Goal: Task Accomplishment & Management: Complete application form

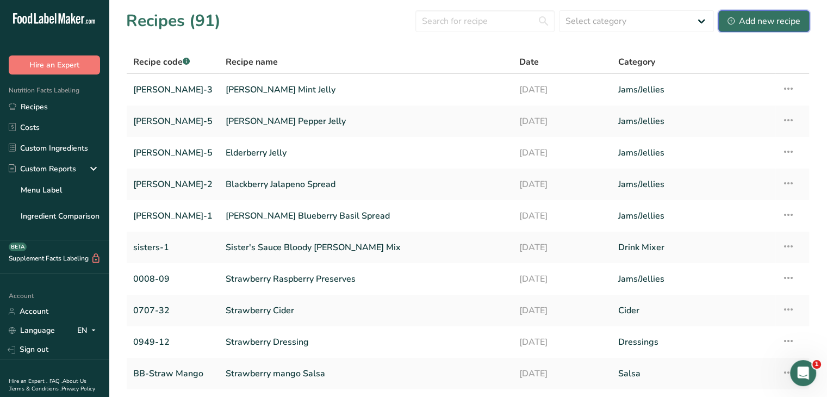
click at [779, 20] on div "Add new recipe" at bounding box center [763, 21] width 73 height 13
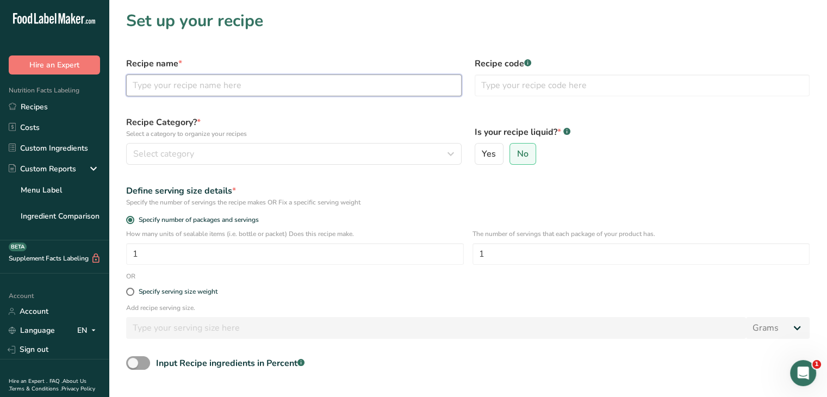
click at [246, 79] on input "text" at bounding box center [293, 85] width 335 height 22
type input "o"
type input "[PERSON_NAME] Pink Grapefruit Habanero Jelly"
click at [537, 79] on input "text" at bounding box center [641, 85] width 335 height 22
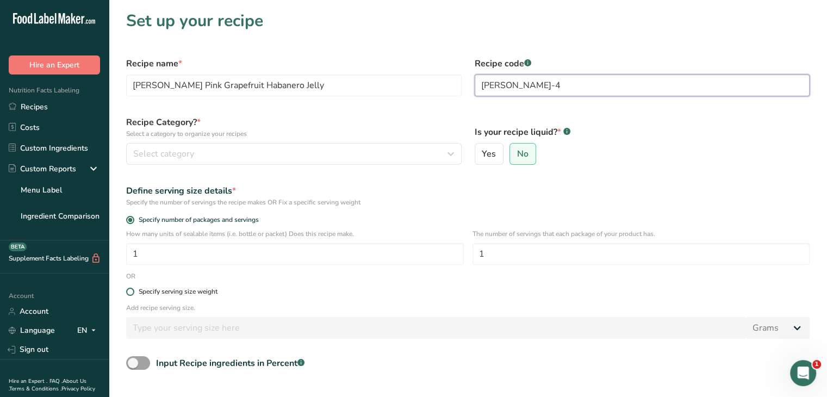
type input "[PERSON_NAME]-4"
click at [130, 293] on span at bounding box center [130, 292] width 8 height 8
click at [130, 293] on input "Specify serving size weight" at bounding box center [129, 291] width 7 height 7
radio input "true"
radio input "false"
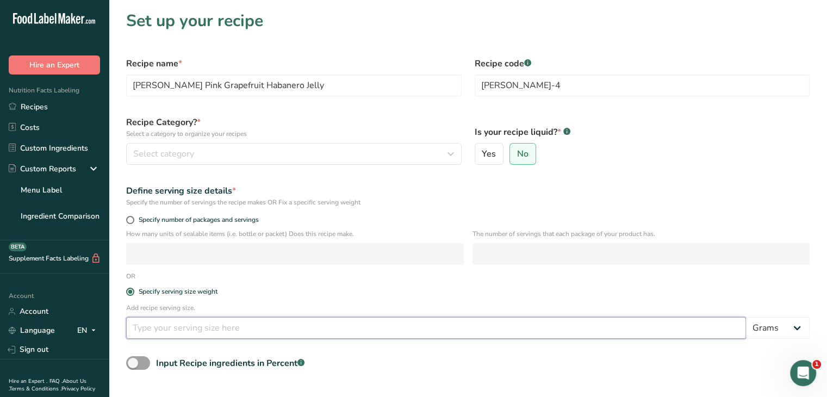
click at [166, 327] on input "number" at bounding box center [436, 328] width 620 height 22
type input "15"
click at [377, 354] on form "Recipe name * [PERSON_NAME] Pink Grapefruit Habanero Jelly Recipe code .a-a{fil…" at bounding box center [468, 253] width 696 height 404
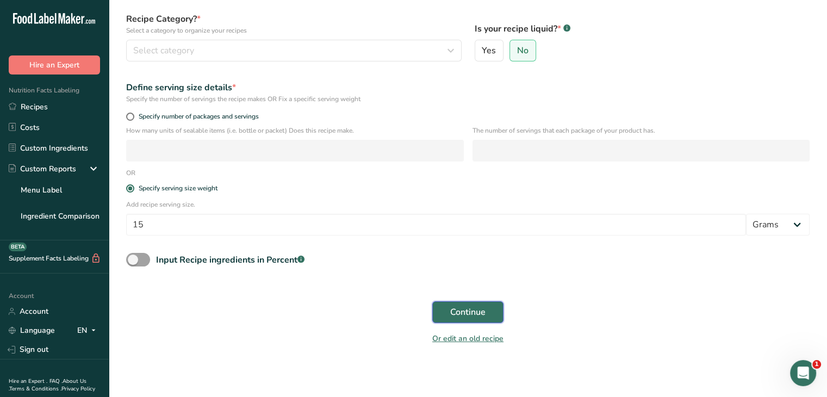
click at [477, 318] on span "Continue" at bounding box center [467, 311] width 35 height 13
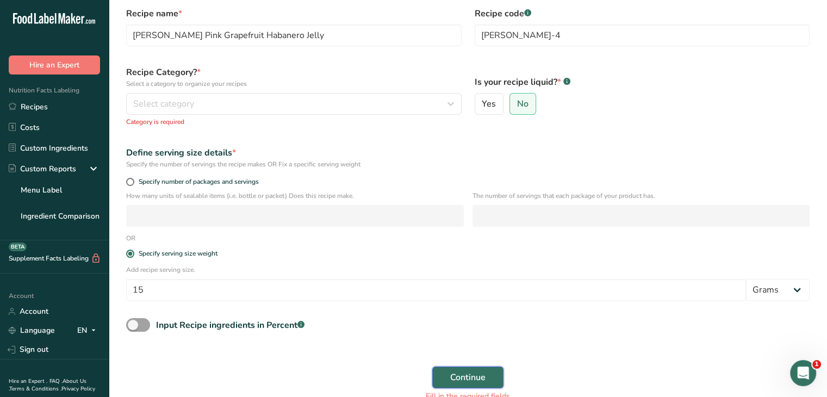
scroll to position [0, 0]
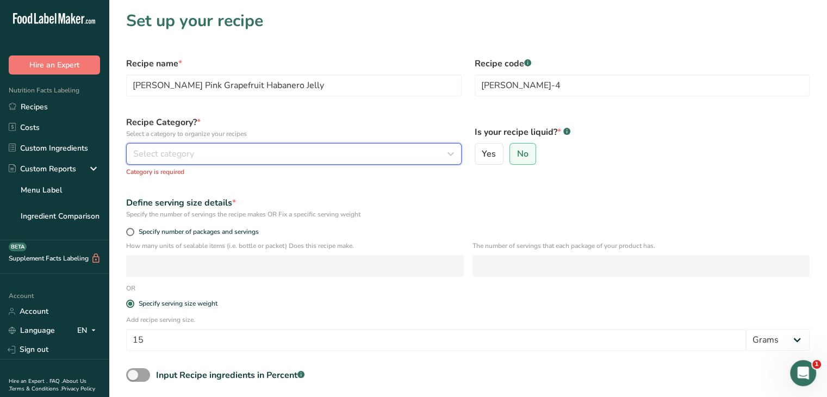
click at [226, 154] on div "Select category" at bounding box center [290, 153] width 315 height 13
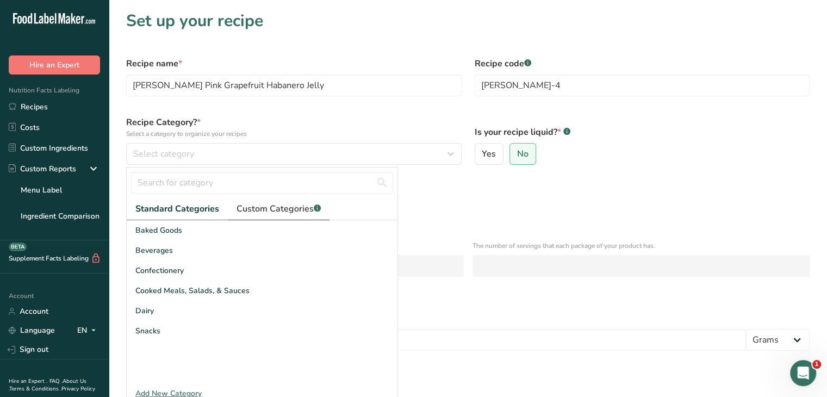
click at [287, 205] on span "Custom Categories .a-a{fill:#347362;}.b-a{fill:#fff;}" at bounding box center [278, 208] width 84 height 13
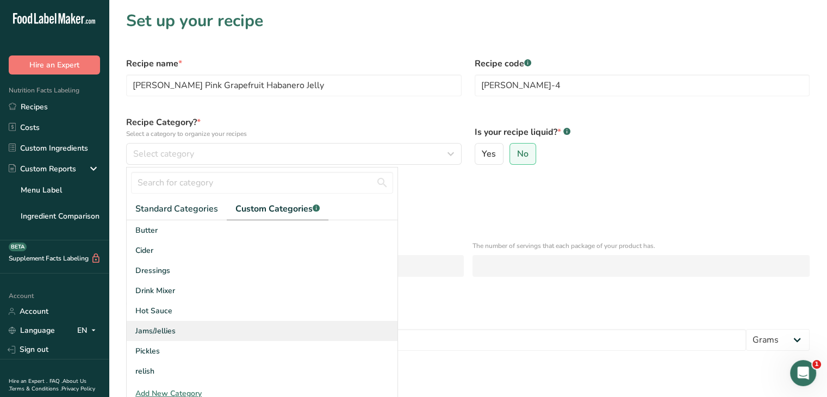
click at [153, 334] on span "Jams/Jellies" at bounding box center [155, 330] width 40 height 11
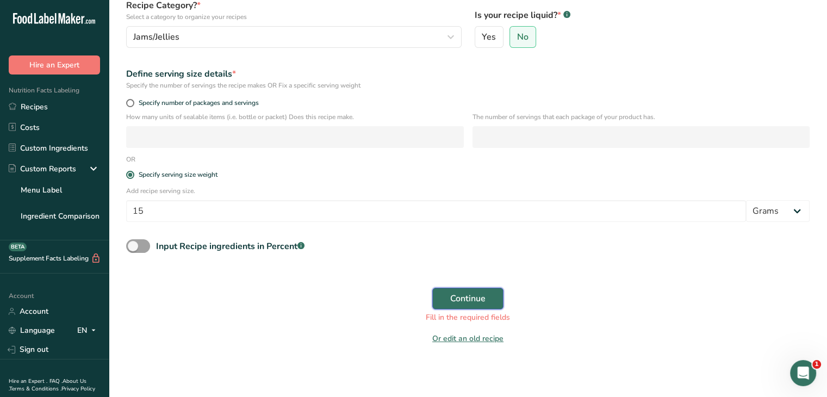
click at [474, 298] on span "Continue" at bounding box center [467, 298] width 35 height 13
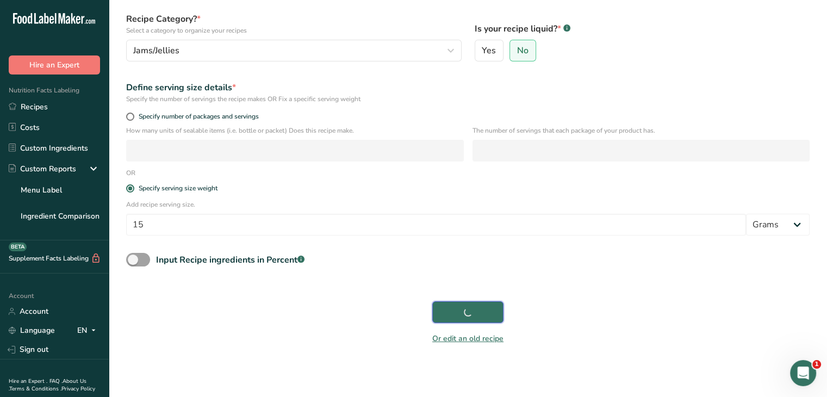
scroll to position [104, 0]
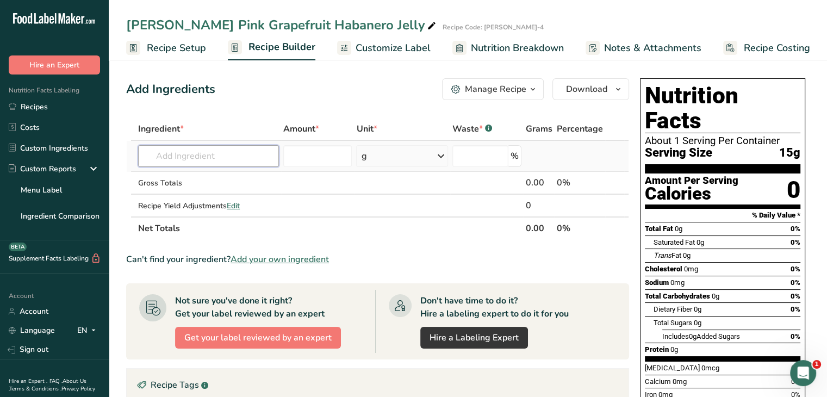
click at [254, 157] on input "text" at bounding box center [208, 156] width 141 height 22
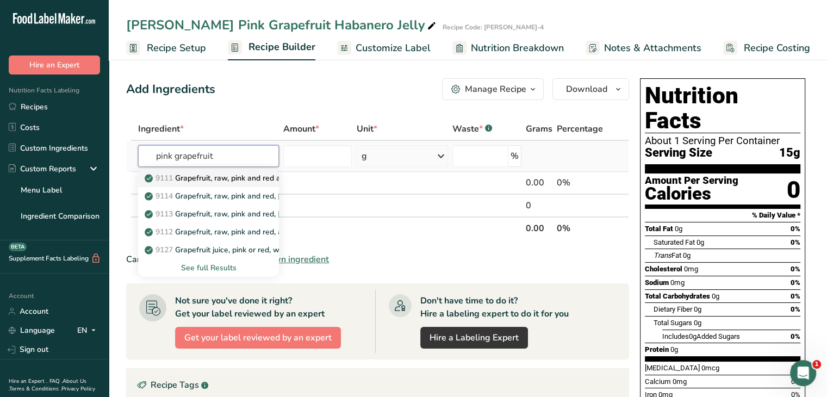
type input "pink grapefruit"
click at [242, 180] on p "9111 Grapefruit, raw, pink and red and white, all areas" at bounding box center [246, 177] width 198 height 11
type input "Grapefruit, raw, pink and red and white, all areas"
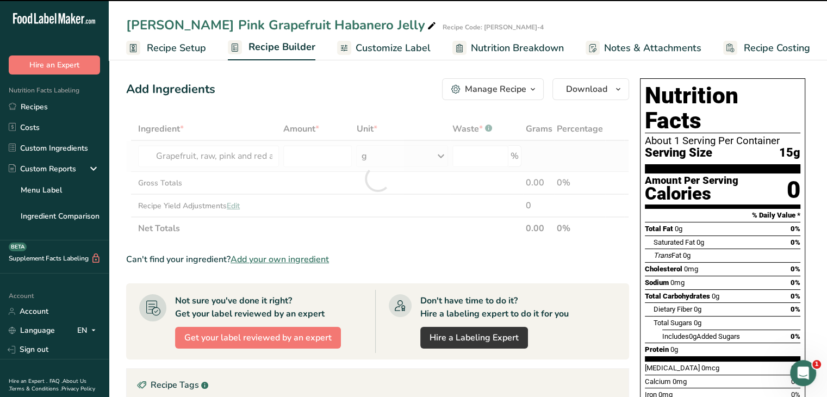
type input "0"
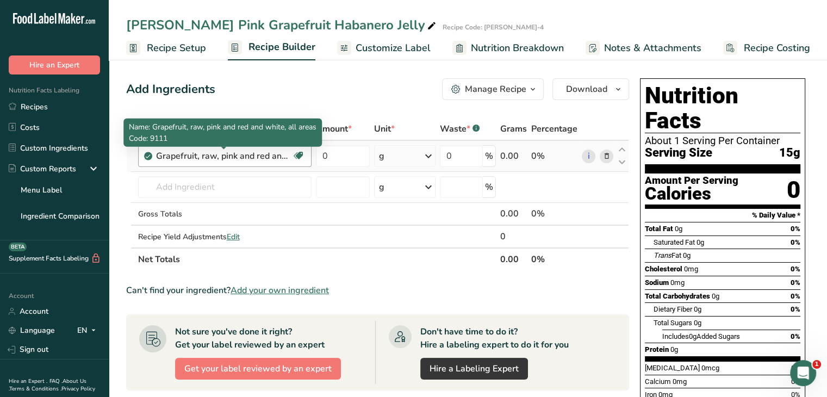
click at [239, 155] on div "Grapefruit, raw, pink and red and white, all areas" at bounding box center [224, 155] width 136 height 13
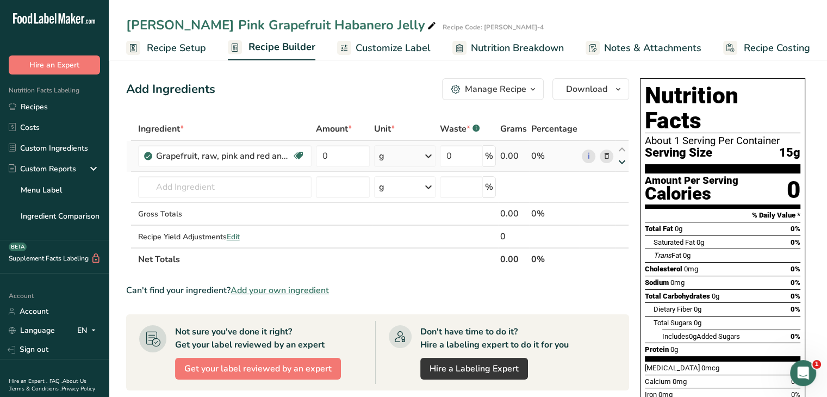
click at [620, 162] on icon at bounding box center [621, 162] width 13 height 8
click at [625, 150] on icon at bounding box center [621, 150] width 13 height 8
click at [605, 159] on icon at bounding box center [606, 156] width 8 height 11
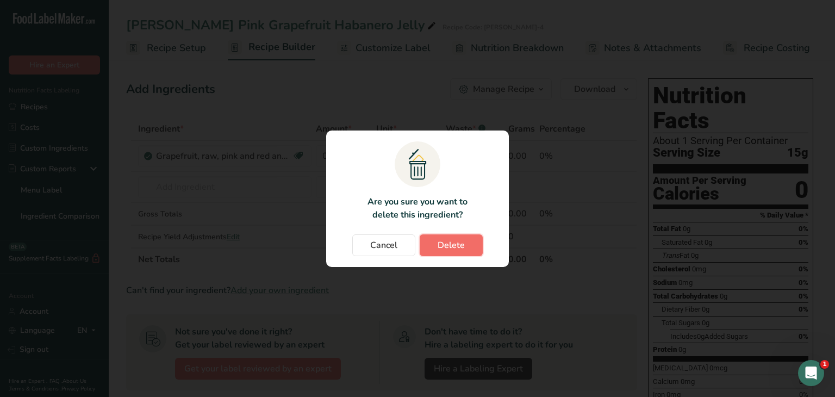
click at [441, 239] on span "Delete" at bounding box center [451, 245] width 27 height 13
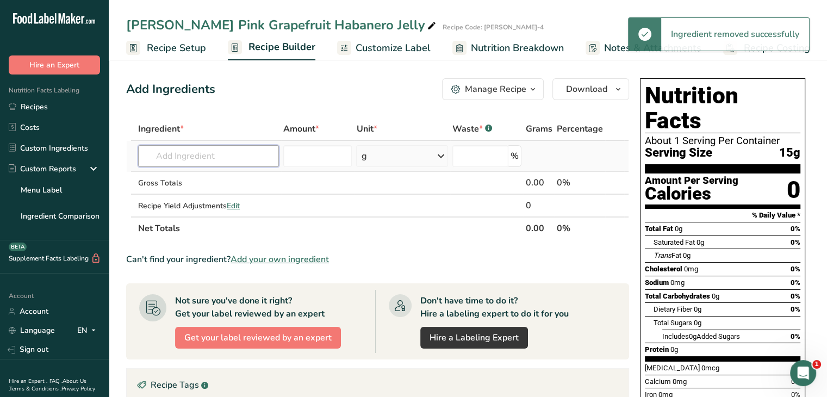
click at [245, 157] on input "text" at bounding box center [208, 156] width 141 height 22
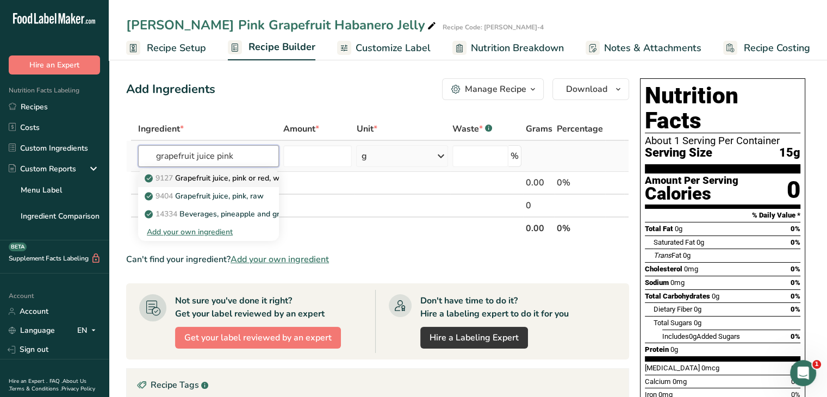
type input "grapefruit juice pink"
click at [246, 181] on p "9127 Grapefruit juice, pink or red, with added calcium" at bounding box center [244, 177] width 194 height 11
type input "Grapefruit juice, pink or red, with added calcium"
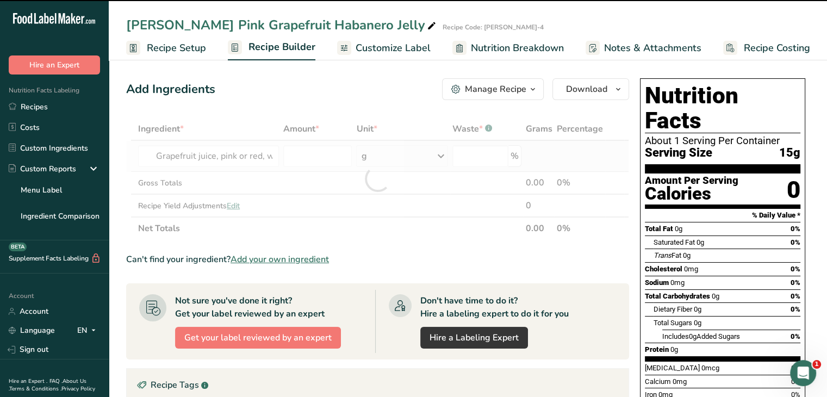
type input "0"
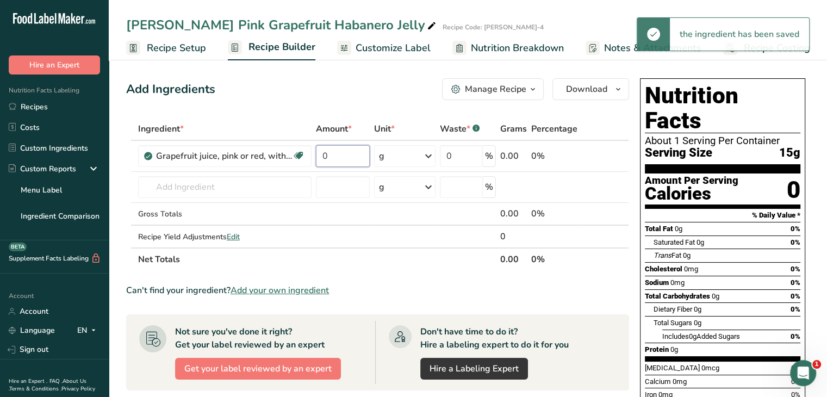
drag, startPoint x: 346, startPoint y: 156, endPoint x: 312, endPoint y: 157, distance: 33.7
click at [312, 157] on tr "Grapefruit juice, pink or red, with added calcium Source of Antioxidants Dairy …" at bounding box center [378, 156] width 502 height 31
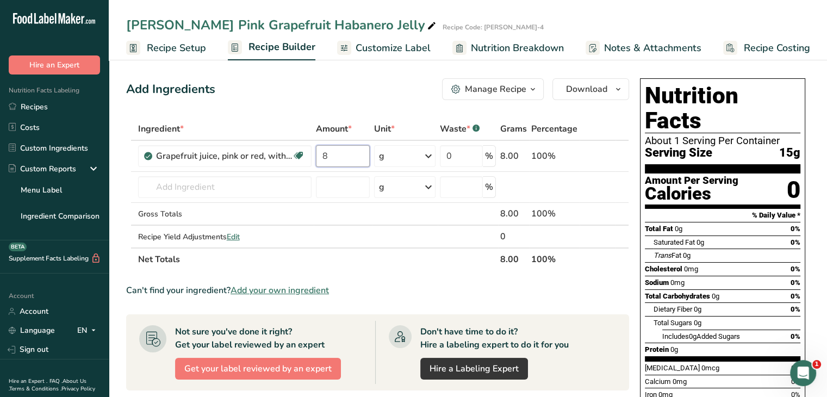
type input "8"
click at [609, 154] on div "Ingredient * Amount * Unit * Waste * .a-a{fill:#347362;}.b-a{fill:#fff;} Grams …" at bounding box center [377, 193] width 503 height 153
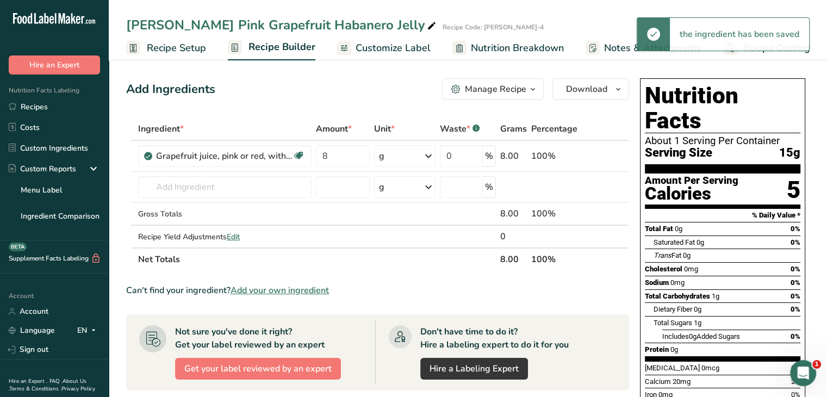
click at [606, 158] on icon at bounding box center [606, 156] width 8 height 11
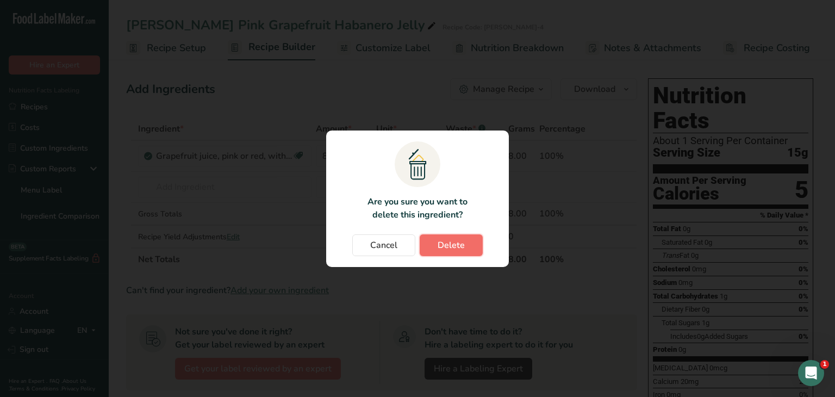
click at [450, 243] on span "Delete" at bounding box center [451, 245] width 27 height 13
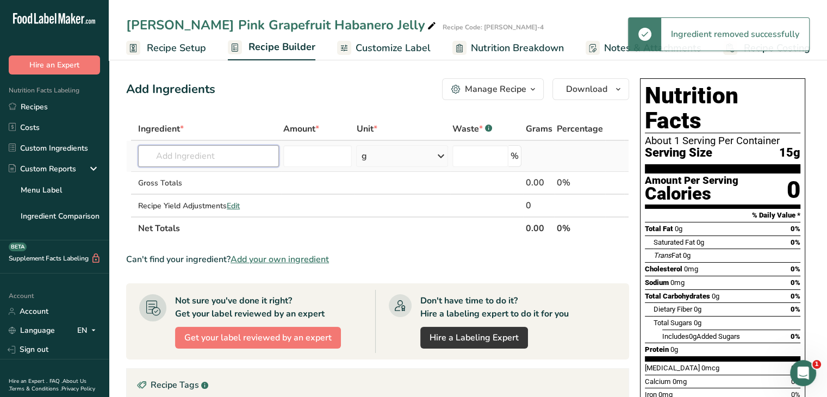
click at [245, 148] on input "text" at bounding box center [208, 156] width 141 height 22
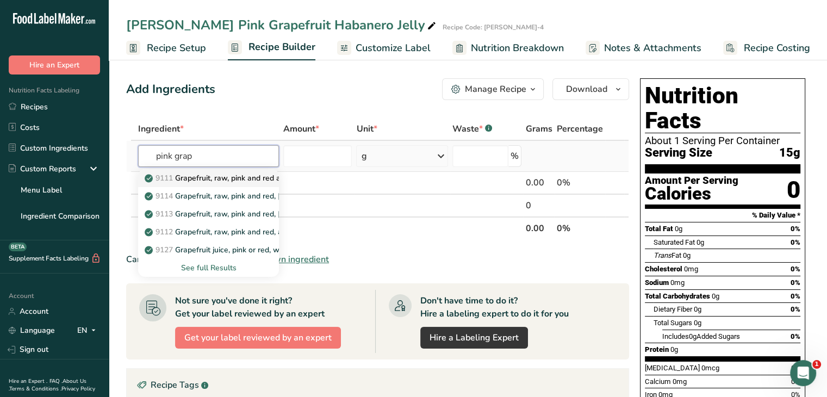
type input "pink grap"
click at [237, 181] on p "9111 Grapefruit, raw, pink and red and white, all areas" at bounding box center [246, 177] width 198 height 11
type input "Grapefruit, raw, pink and red and white, all areas"
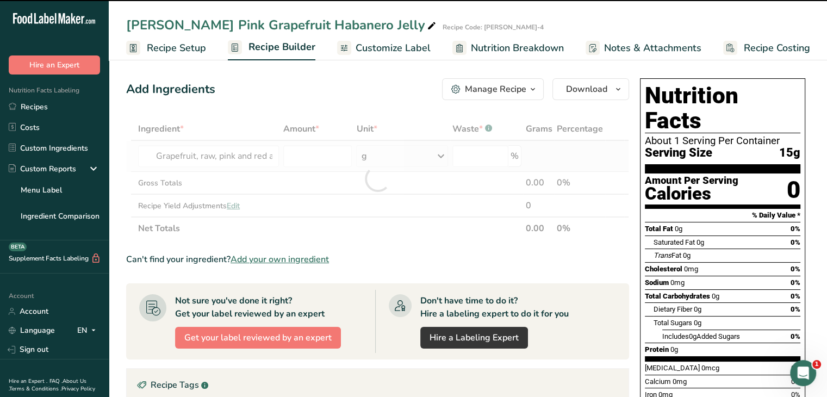
type input "0"
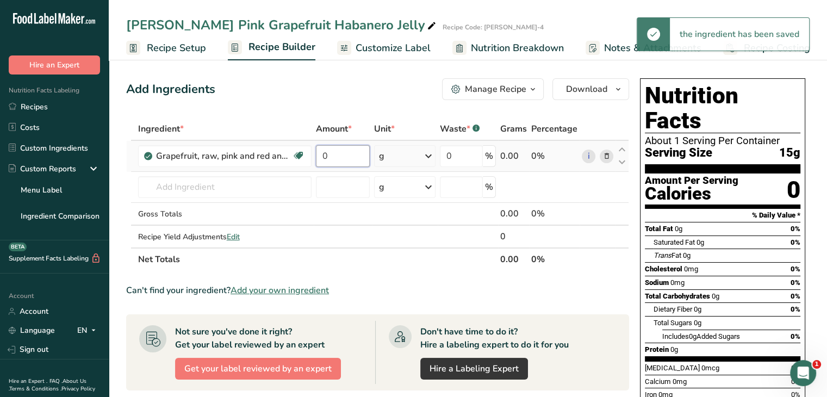
click at [342, 162] on input "0" at bounding box center [343, 156] width 54 height 22
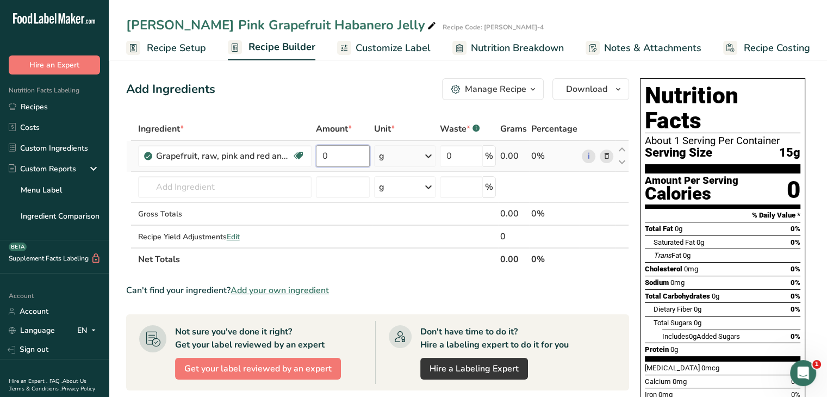
drag, startPoint x: 339, startPoint y: 163, endPoint x: 317, endPoint y: 159, distance: 22.0
click at [317, 159] on input "0" at bounding box center [343, 156] width 54 height 22
type input "8"
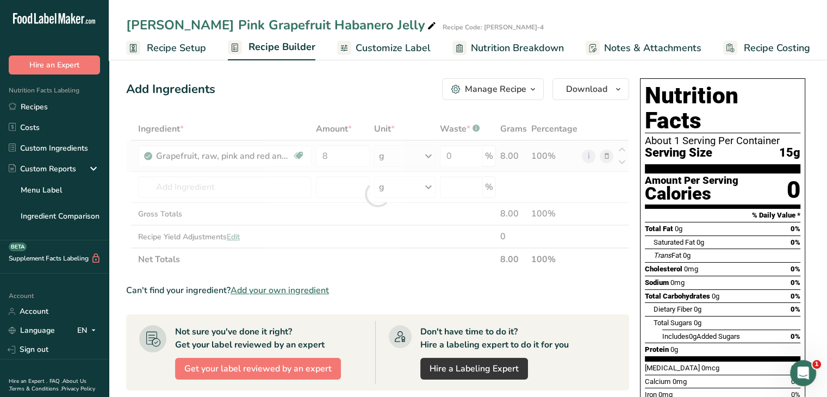
click at [425, 159] on div "Ingredient * Amount * Unit * Waste * .a-a{fill:#347362;}.b-a{fill:#fff;} Grams …" at bounding box center [377, 193] width 503 height 153
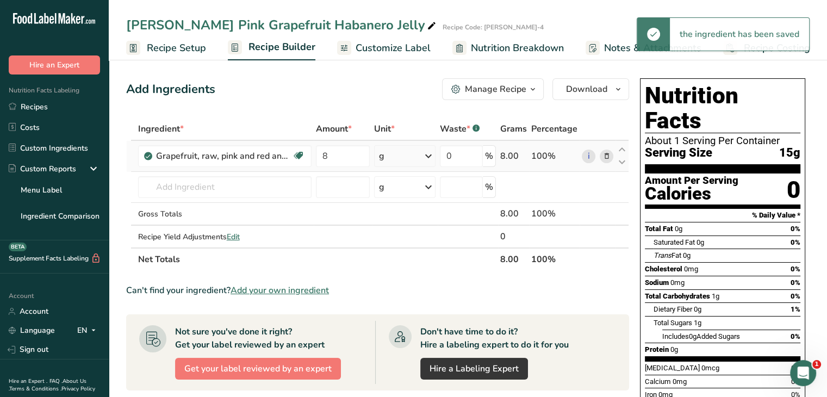
click at [430, 154] on icon at bounding box center [428, 156] width 13 height 20
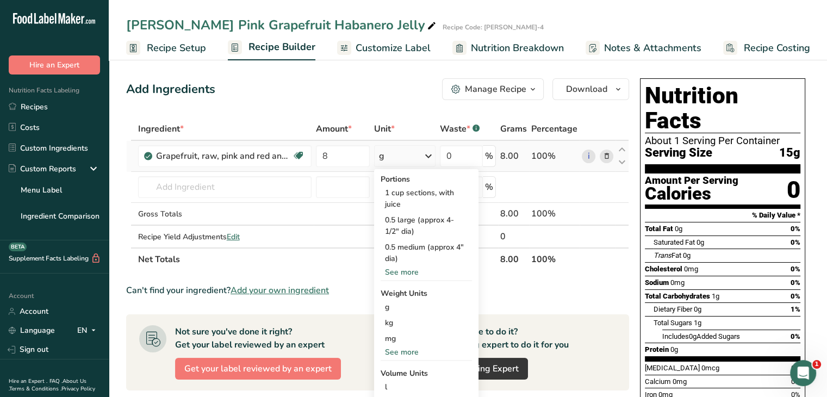
click at [413, 272] on div "See more" at bounding box center [425, 271] width 91 height 11
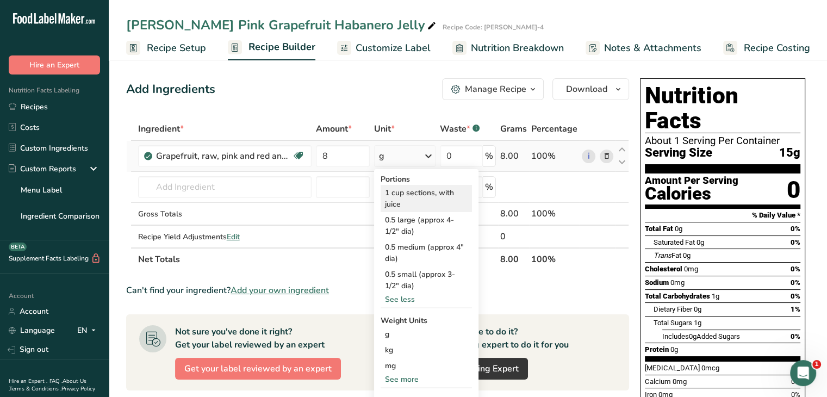
click at [435, 196] on div "1 cup sections, with juice" at bounding box center [425, 198] width 91 height 27
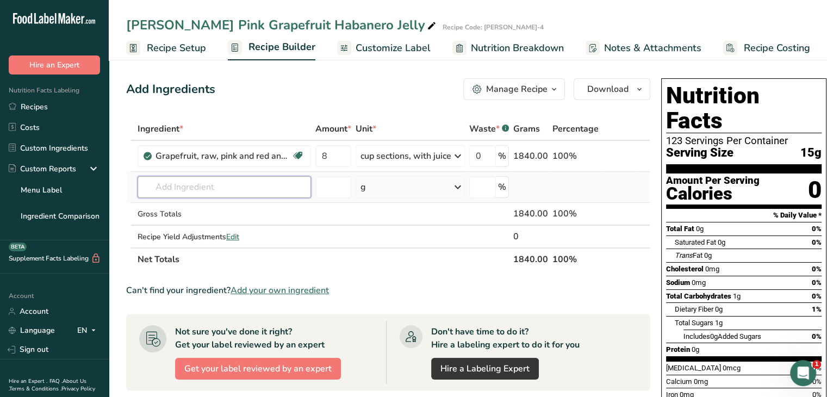
click at [177, 180] on input "text" at bounding box center [224, 187] width 173 height 22
type input "orange ze"
click at [189, 214] on p "Orange Zest" at bounding box center [172, 208] width 52 height 11
type input "Orange Zest"
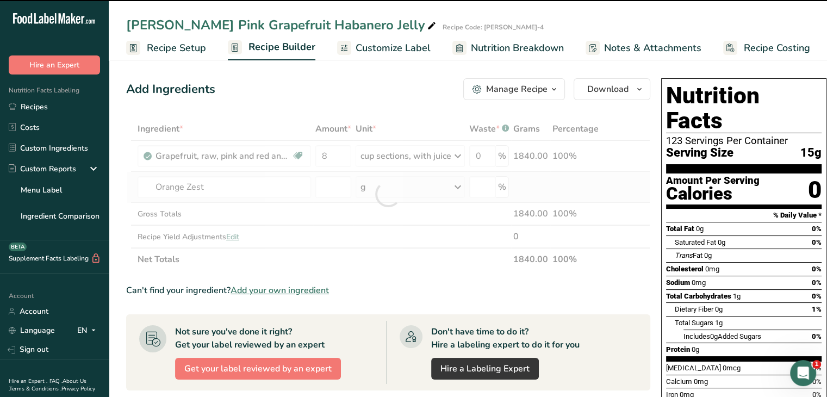
type input "0"
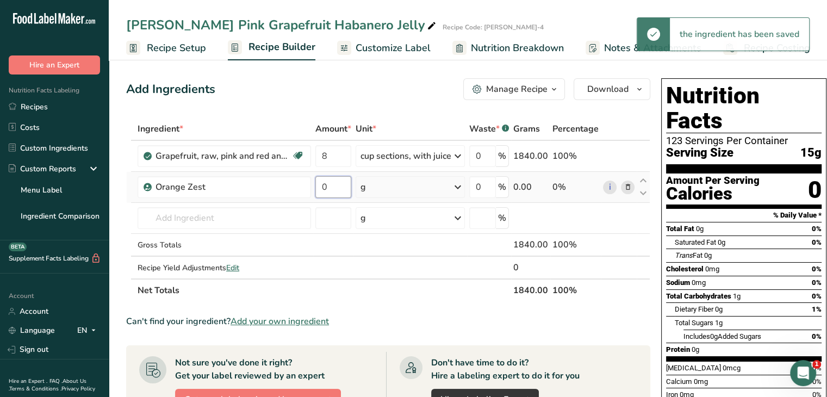
drag, startPoint x: 333, startPoint y: 179, endPoint x: 315, endPoint y: 179, distance: 18.5
click at [315, 179] on input "0" at bounding box center [333, 187] width 36 height 22
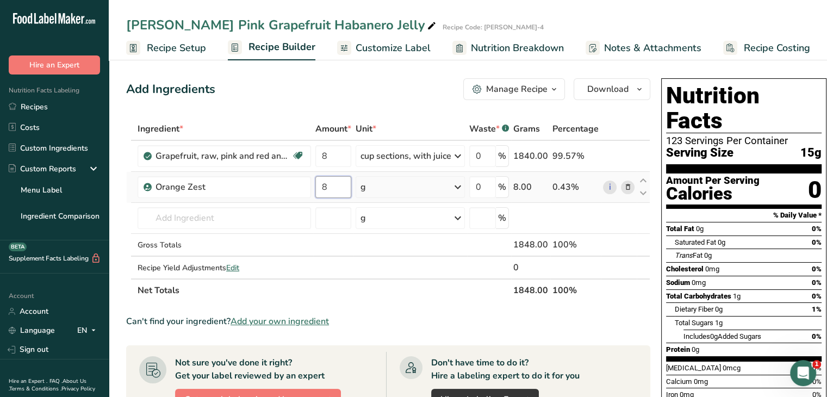
type input "8"
click at [461, 186] on div "Ingredient * Amount * Unit * Waste * .a-a{fill:#347362;}.b-a{fill:#fff;} Grams …" at bounding box center [388, 209] width 524 height 184
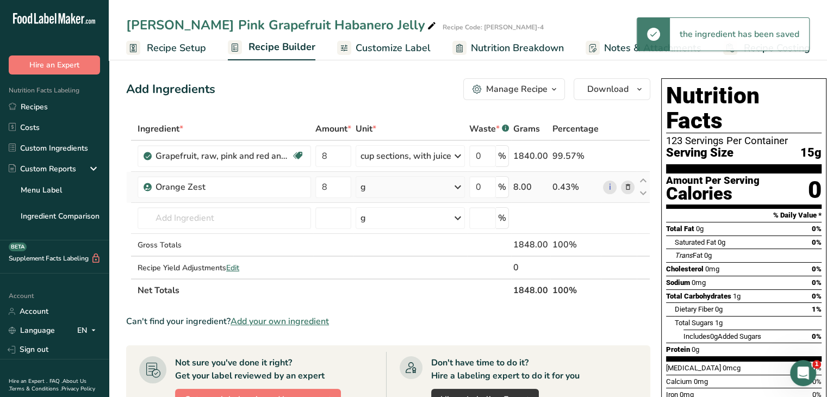
click at [461, 186] on icon at bounding box center [457, 187] width 13 height 20
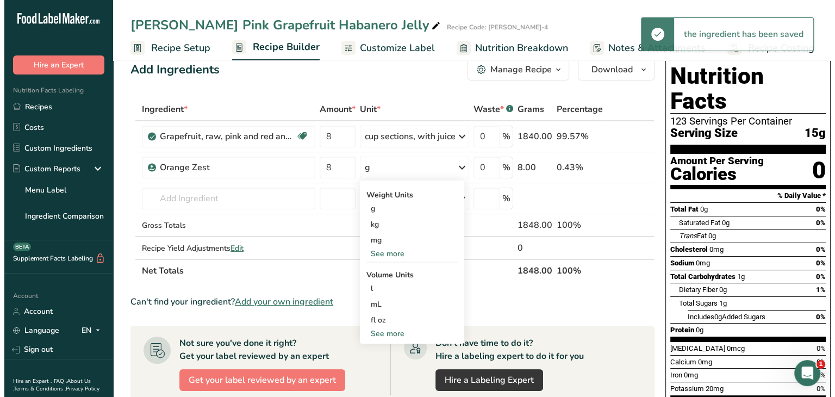
scroll to position [54, 0]
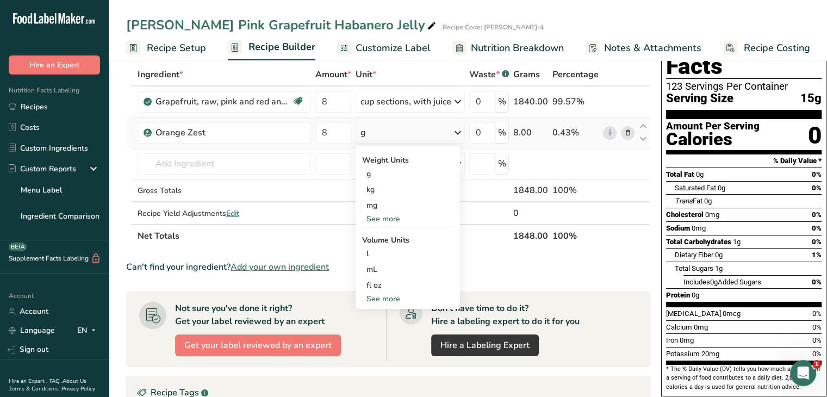
click at [383, 215] on div "See more" at bounding box center [407, 218] width 91 height 11
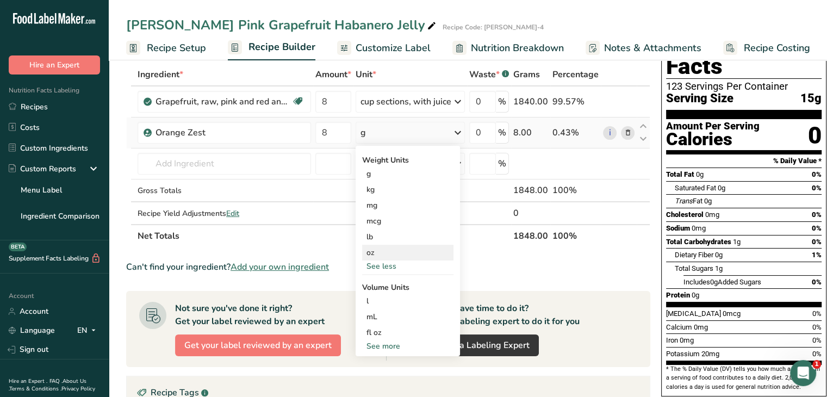
click at [380, 255] on div "oz" at bounding box center [407, 253] width 91 height 16
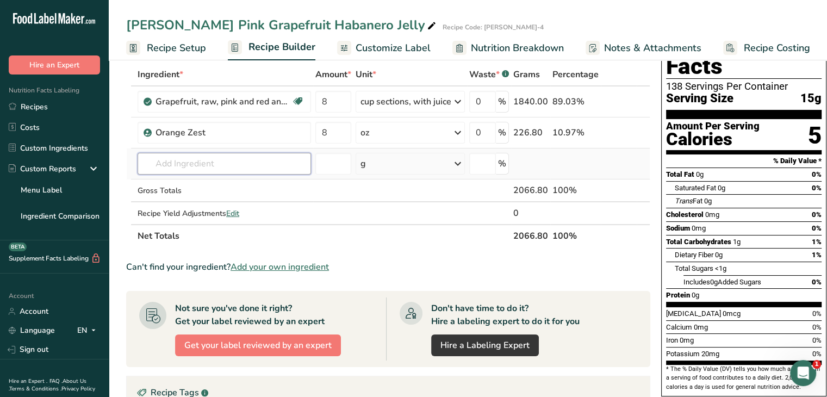
click at [259, 159] on input "text" at bounding box center [224, 164] width 173 height 22
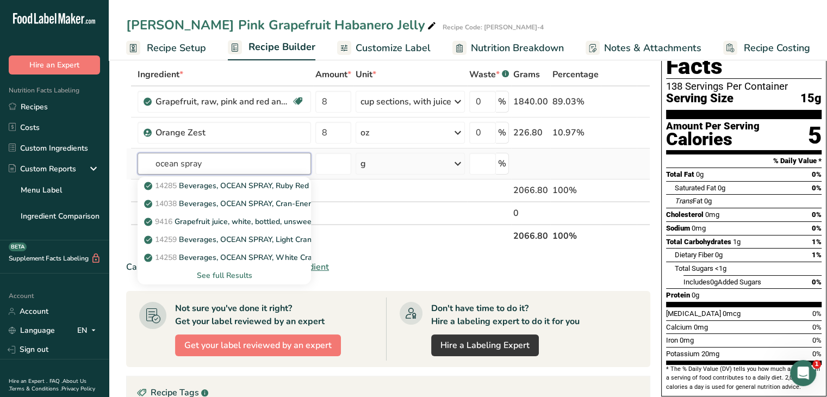
type input "ocean spray"
click at [241, 278] on div "See full Results" at bounding box center [224, 275] width 156 height 11
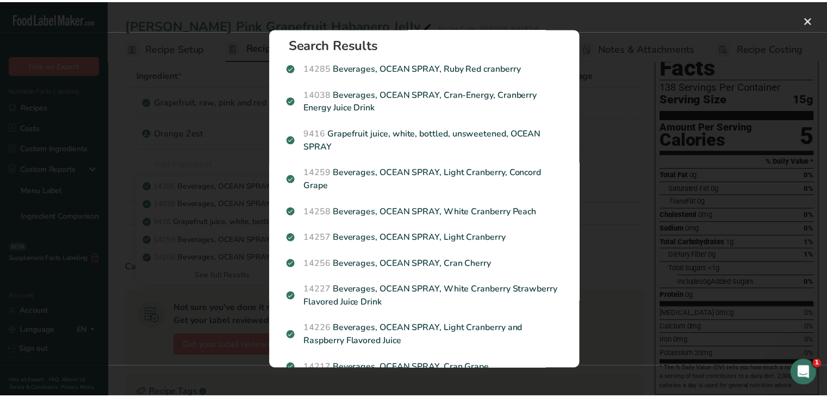
scroll to position [0, 0]
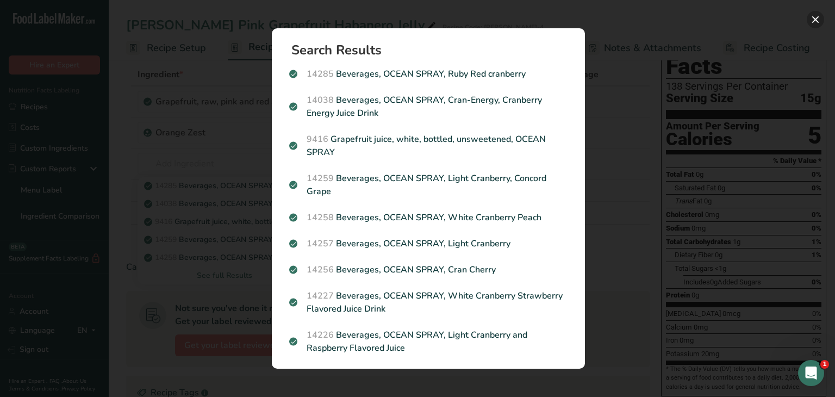
click at [816, 22] on button "Search results modal" at bounding box center [815, 19] width 17 height 17
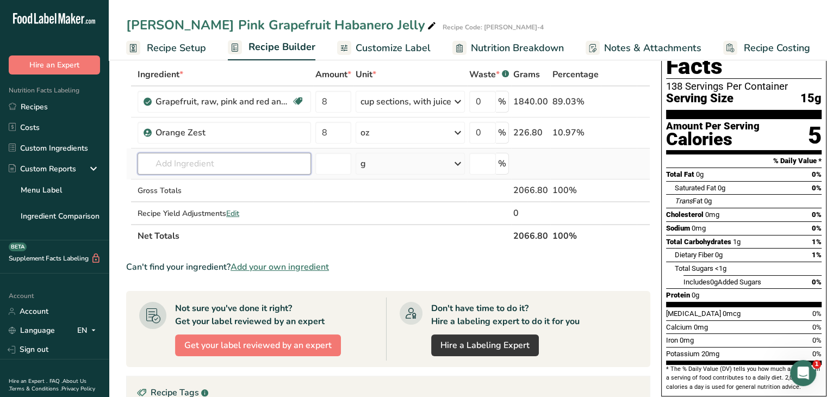
click at [198, 155] on input "text" at bounding box center [224, 164] width 173 height 22
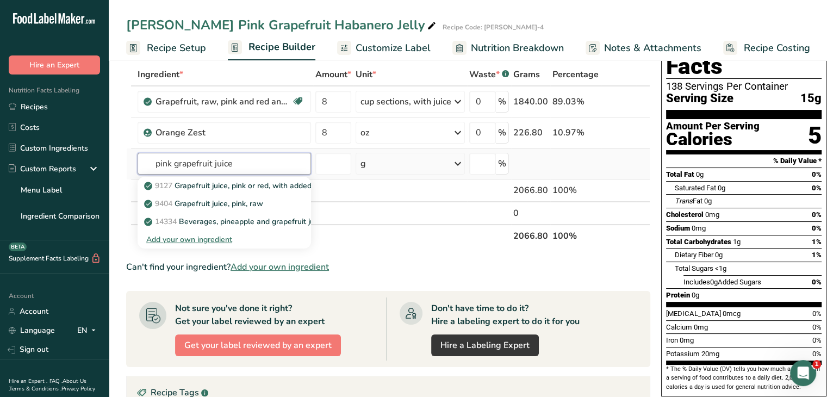
type input "pink grapefruit juice"
click at [206, 239] on div "Add your own ingredient" at bounding box center [224, 239] width 156 height 11
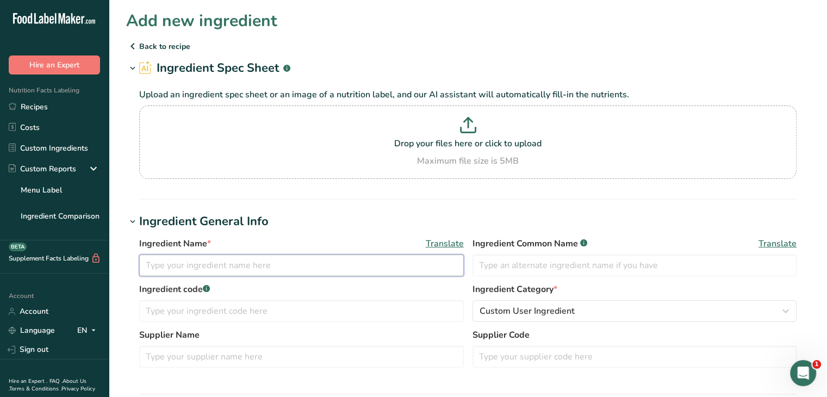
click at [196, 272] on input "text" at bounding box center [301, 265] width 324 height 22
type input "pink grapefruit juice"
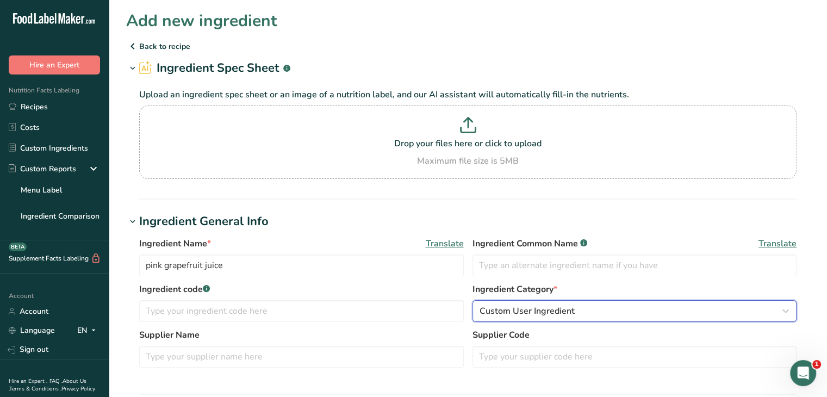
click at [602, 316] on div "Custom User Ingredient" at bounding box center [631, 310] width 304 height 13
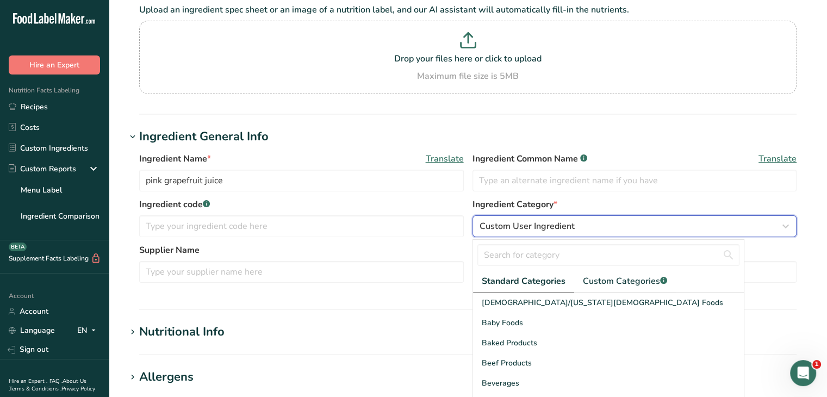
scroll to position [109, 0]
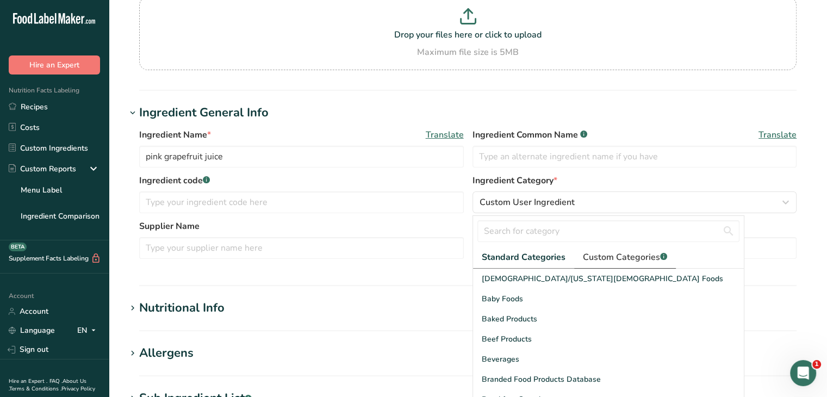
click at [621, 259] on span "Custom Categories .a-a{fill:#347362;}.b-a{fill:#fff;}" at bounding box center [625, 257] width 84 height 13
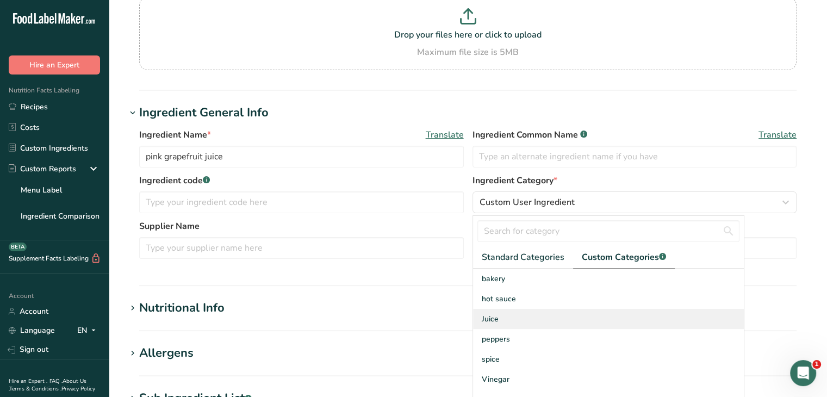
click at [508, 320] on div "Juice" at bounding box center [608, 319] width 271 height 20
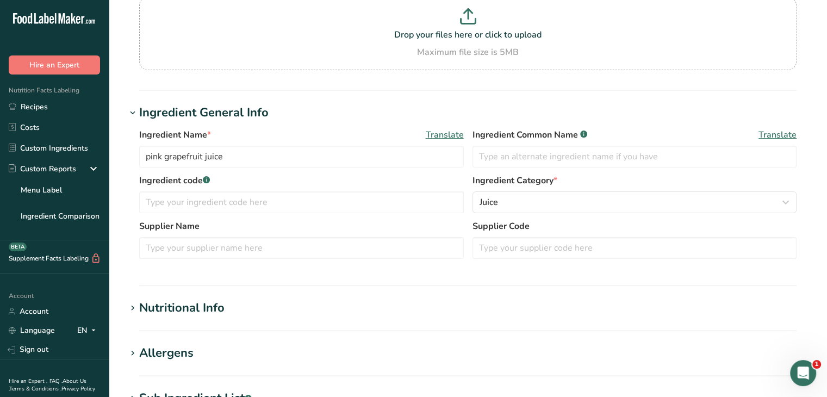
scroll to position [217, 0]
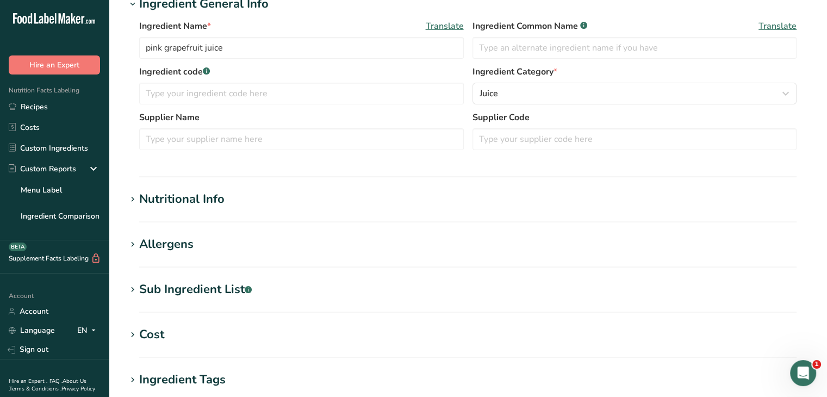
click at [135, 201] on icon at bounding box center [133, 199] width 10 height 15
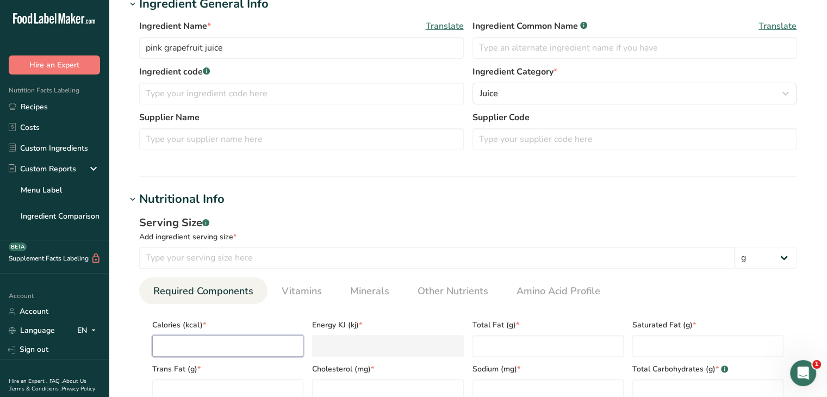
click at [187, 346] on input "number" at bounding box center [227, 346] width 151 height 22
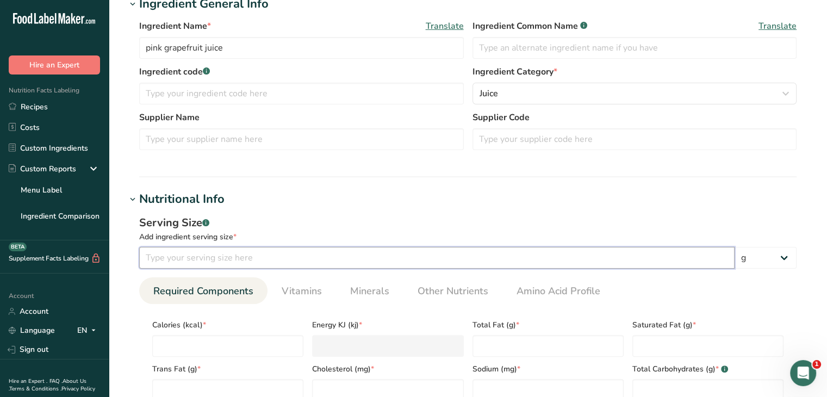
click at [183, 258] on input "number" at bounding box center [436, 258] width 595 height 22
type input "8"
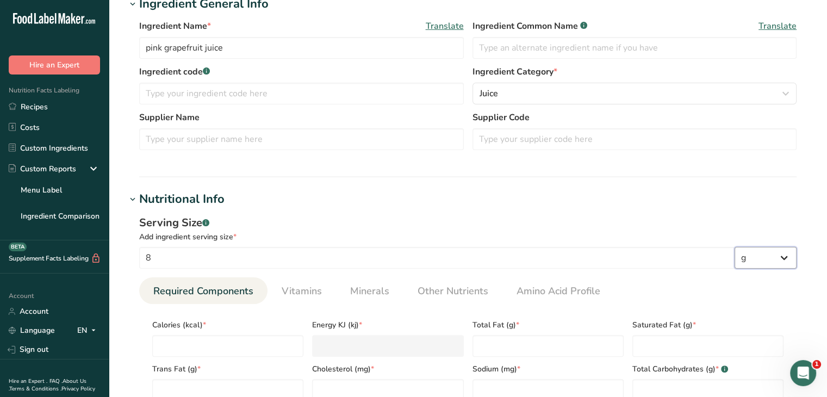
click at [790, 255] on select "g kg mg mcg lb oz l mL fl oz tbsp tsp cup qt gallon" at bounding box center [765, 258] width 62 height 22
select select "18"
click at [734, 247] on select "g kg mg mcg lb oz l mL fl oz tbsp tsp cup qt gallon" at bounding box center [765, 258] width 62 height 22
select select "22"
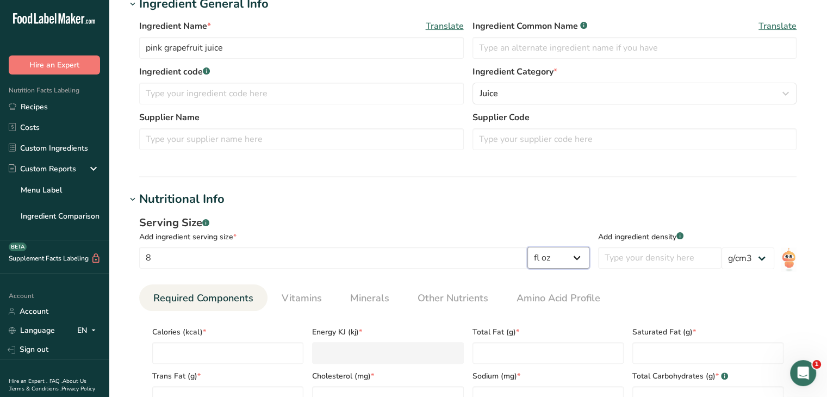
click at [580, 259] on select "g kg mg mcg lb oz l mL fl oz tbsp tsp cup qt gallon" at bounding box center [558, 258] width 62 height 22
click at [532, 247] on select "g kg mg mcg lb oz l mL fl oz tbsp tsp cup qt gallon" at bounding box center [558, 258] width 62 height 22
click at [589, 253] on select "g kg mg mcg lb oz l mL fl oz tbsp tsp cup qt gallon" at bounding box center [558, 258] width 62 height 22
select select "18"
click at [532, 247] on select "g kg mg mcg lb oz l mL fl oz tbsp tsp cup qt gallon" at bounding box center [558, 258] width 62 height 22
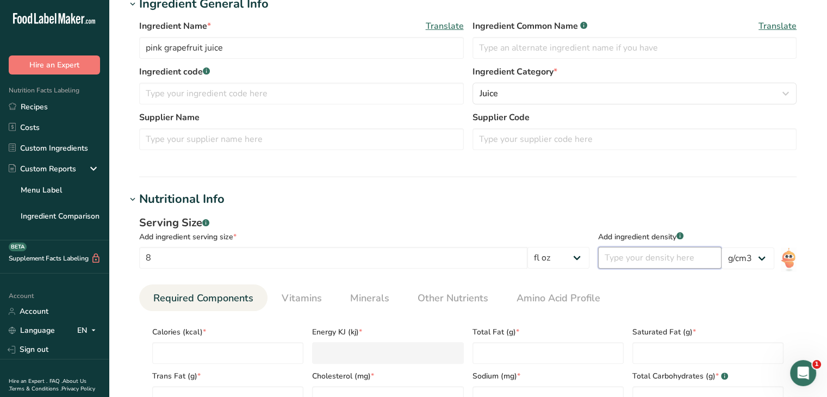
click at [688, 260] on input "number" at bounding box center [659, 258] width 123 height 22
type input "1"
click at [737, 314] on section "Calories (kcal) * Energy KJ (kj) * Total Fat (g) * Saturated Fat (g) * Trans Fa…" at bounding box center [467, 385] width 657 height 149
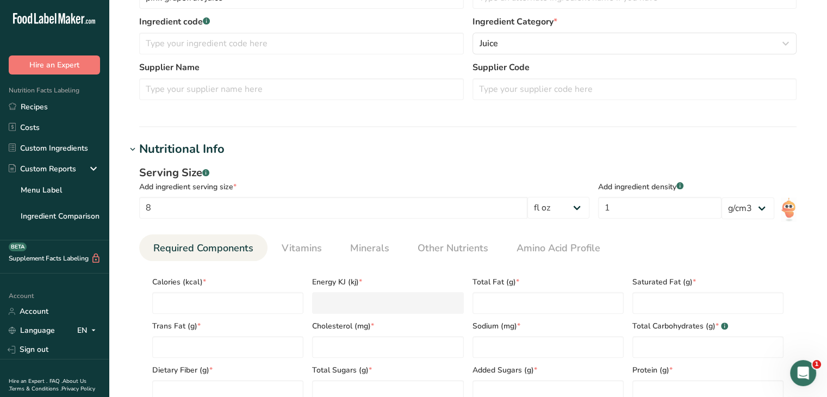
scroll to position [326, 0]
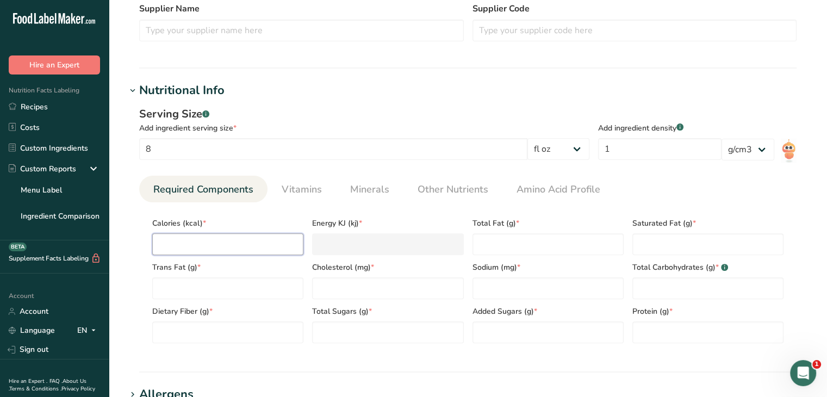
click at [207, 248] on input "number" at bounding box center [227, 244] width 151 height 22
type input "9"
type KJ "37.7"
type input "90"
type KJ "376.6"
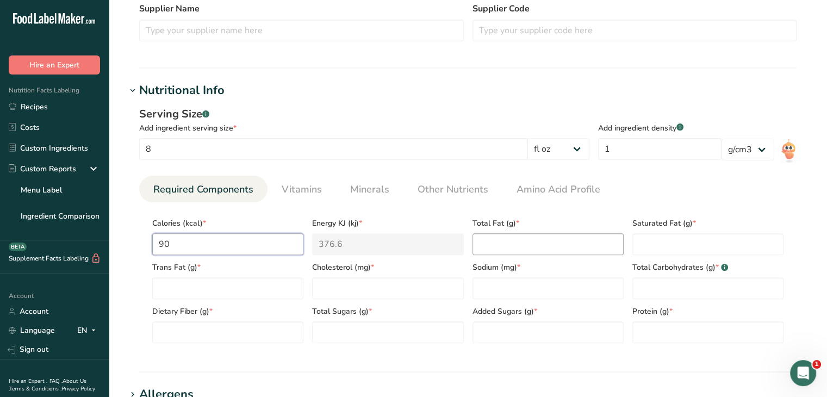
type input "90"
click at [487, 246] on Fat "number" at bounding box center [547, 244] width 151 height 22
type Fat "0"
click at [676, 246] on Fat "number" at bounding box center [707, 244] width 151 height 22
type Fat "10"
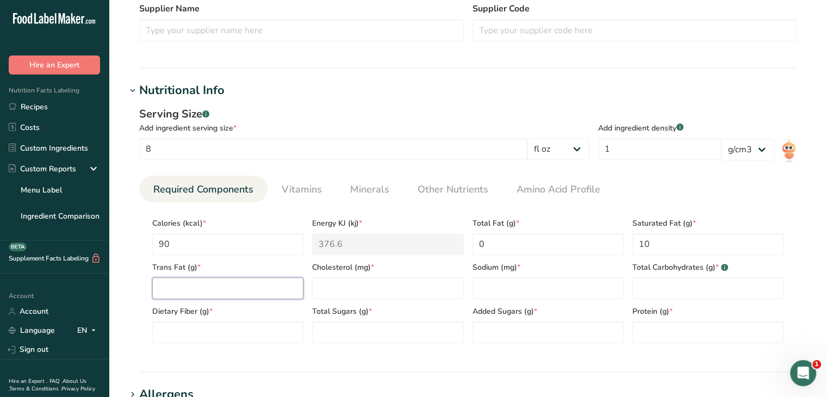
click at [164, 292] on Fat "number" at bounding box center [227, 288] width 151 height 22
type Fat "0"
click at [340, 289] on input "number" at bounding box center [387, 288] width 151 height 22
drag, startPoint x: 680, startPoint y: 239, endPoint x: 587, endPoint y: 243, distance: 93.6
click at [587, 243] on div "Calories (kcal) * 90 Energy KJ (kj) * 376.6 Total Fat (g) * 0 Saturated Fat (g)…" at bounding box center [468, 277] width 640 height 132
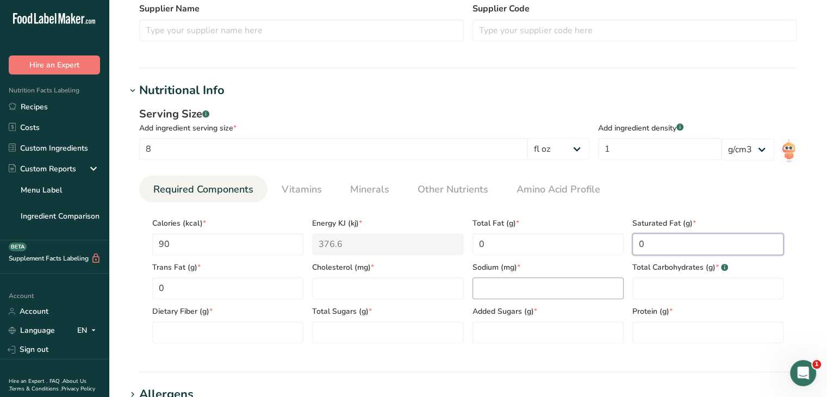
type Fat "0"
click at [522, 283] on input "number" at bounding box center [547, 288] width 151 height 22
type input "10"
click at [348, 292] on input "number" at bounding box center [387, 288] width 151 height 22
type input "0"
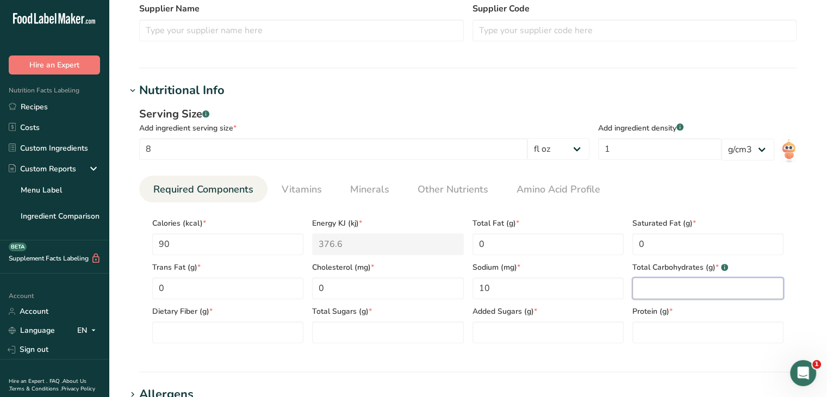
click at [686, 278] on Carbohydrates "number" at bounding box center [707, 288] width 151 height 22
type Carbohydrates "24"
click at [180, 330] on Fiber "number" at bounding box center [227, 332] width 151 height 22
type Fiber "0"
click at [390, 330] on Sugars "number" at bounding box center [387, 332] width 151 height 22
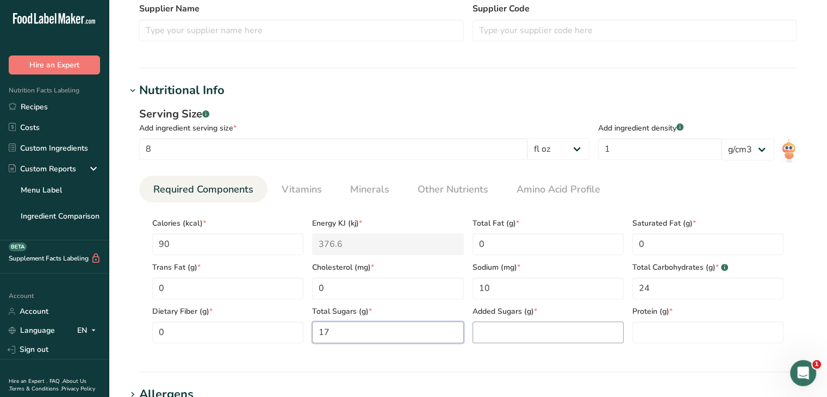
type Sugars "17"
click at [515, 332] on Sugars "number" at bounding box center [547, 332] width 151 height 22
type Sugars "0"
click at [667, 331] on input "number" at bounding box center [707, 332] width 151 height 22
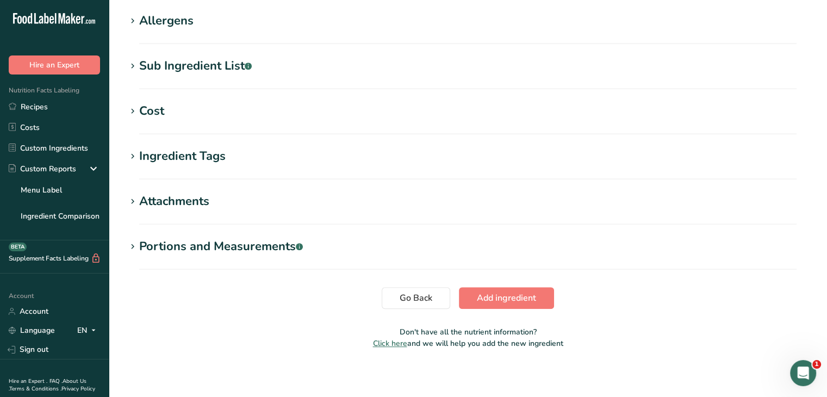
scroll to position [704, 0]
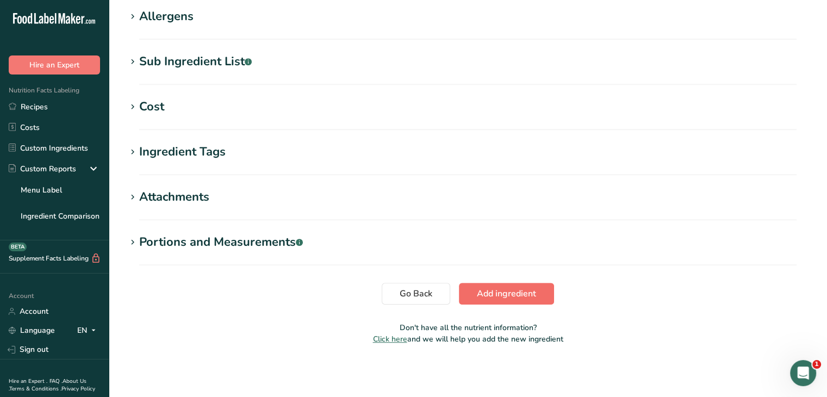
type input "0"
click at [527, 297] on span "Add ingredient" at bounding box center [506, 293] width 59 height 13
